Goal: Information Seeking & Learning: Learn about a topic

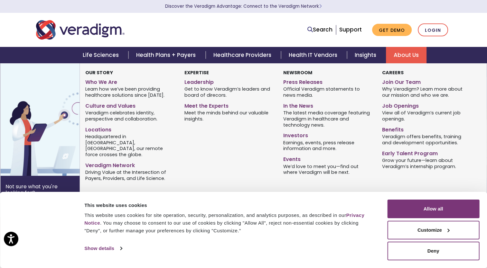
click at [402, 57] on link "About Us" at bounding box center [406, 55] width 41 height 16
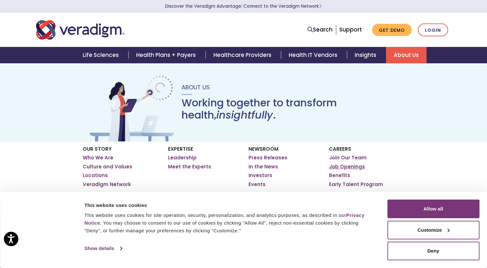
click at [348, 168] on link "Job Openings" at bounding box center [347, 167] width 36 height 6
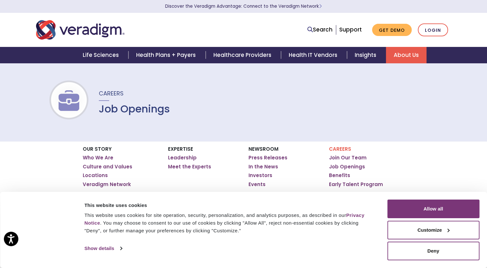
click at [357, 139] on div "Careers Job Openings" at bounding box center [243, 102] width 487 height 79
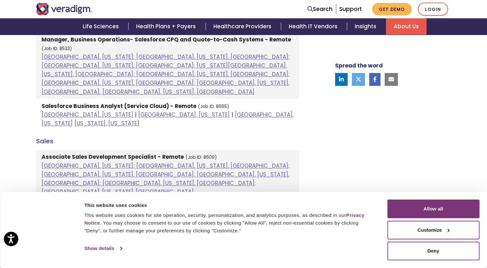
scroll to position [235, 0]
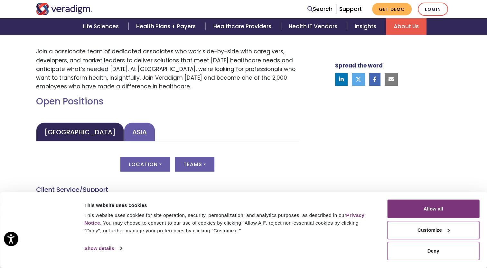
click at [124, 130] on link "Asia" at bounding box center [139, 132] width 31 height 19
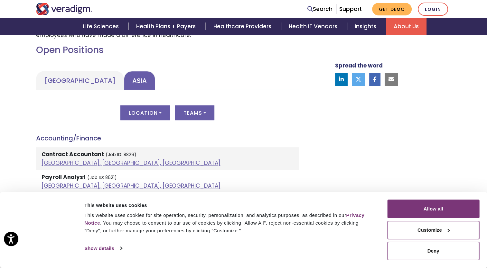
scroll to position [299, 0]
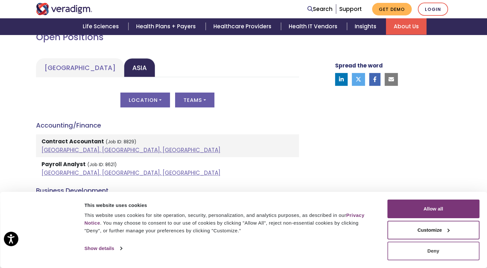
click at [433, 248] on button "Deny" at bounding box center [433, 251] width 92 height 19
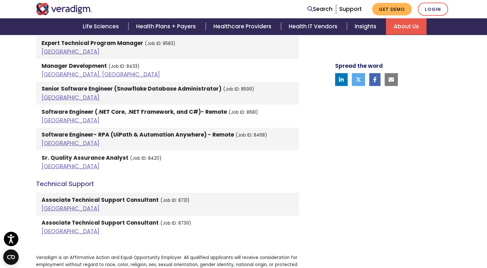
scroll to position [1419, 0]
